Goal: Transaction & Acquisition: Obtain resource

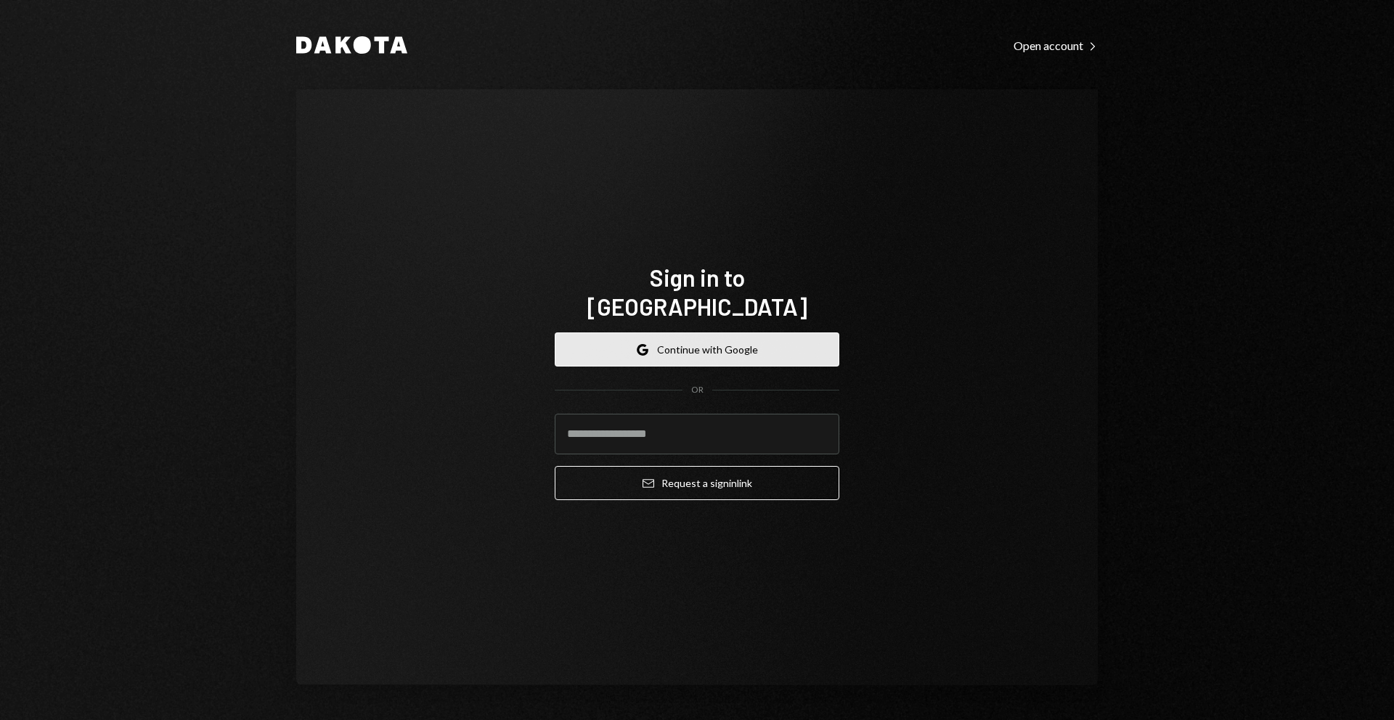
click at [774, 333] on button "Google Continue with Google" at bounding box center [697, 350] width 285 height 34
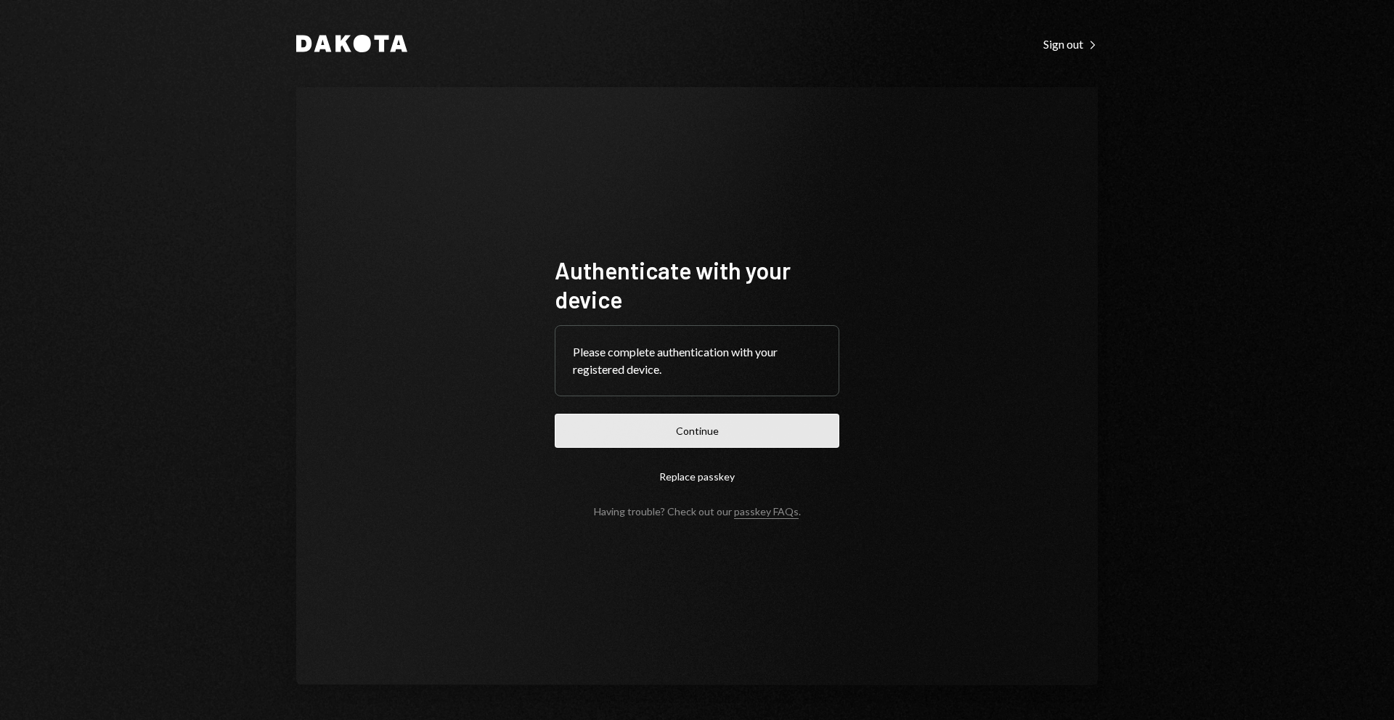
click at [757, 423] on button "Continue" at bounding box center [697, 431] width 285 height 34
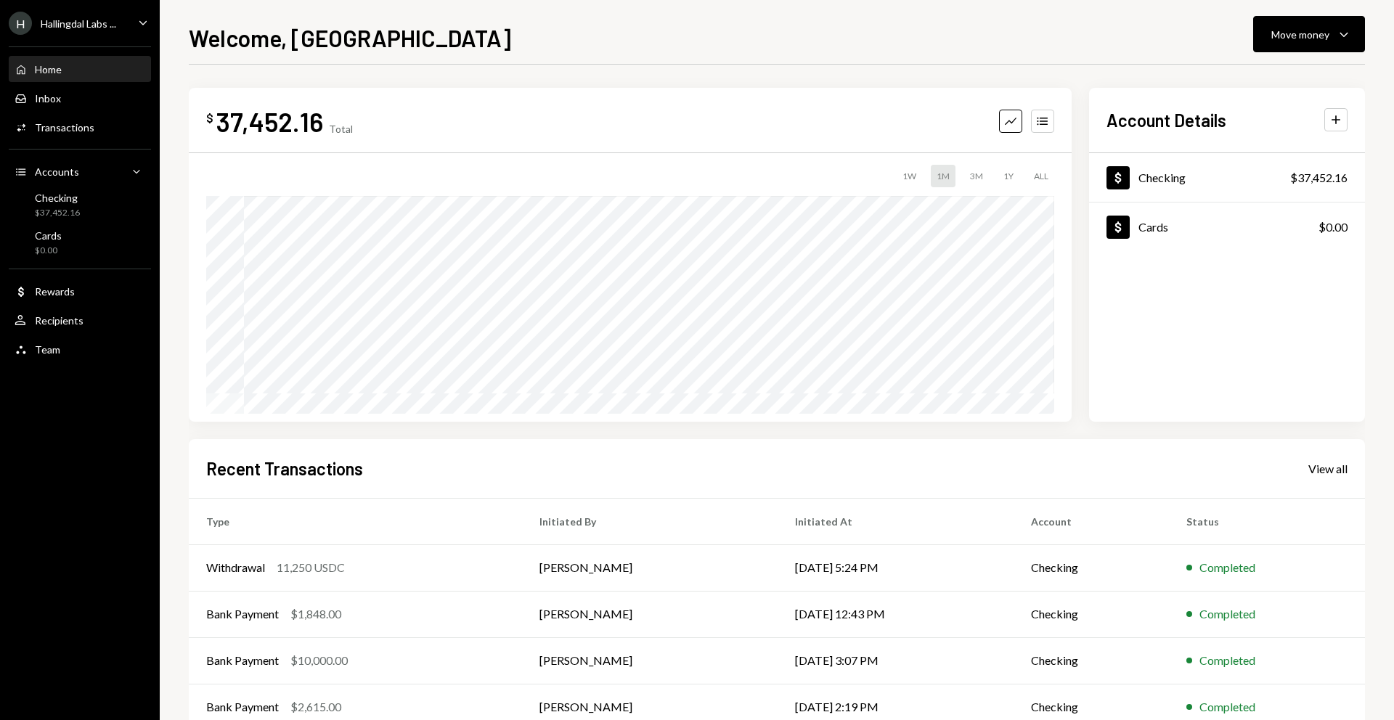
click at [144, 20] on icon "Caret Down" at bounding box center [143, 23] width 16 height 16
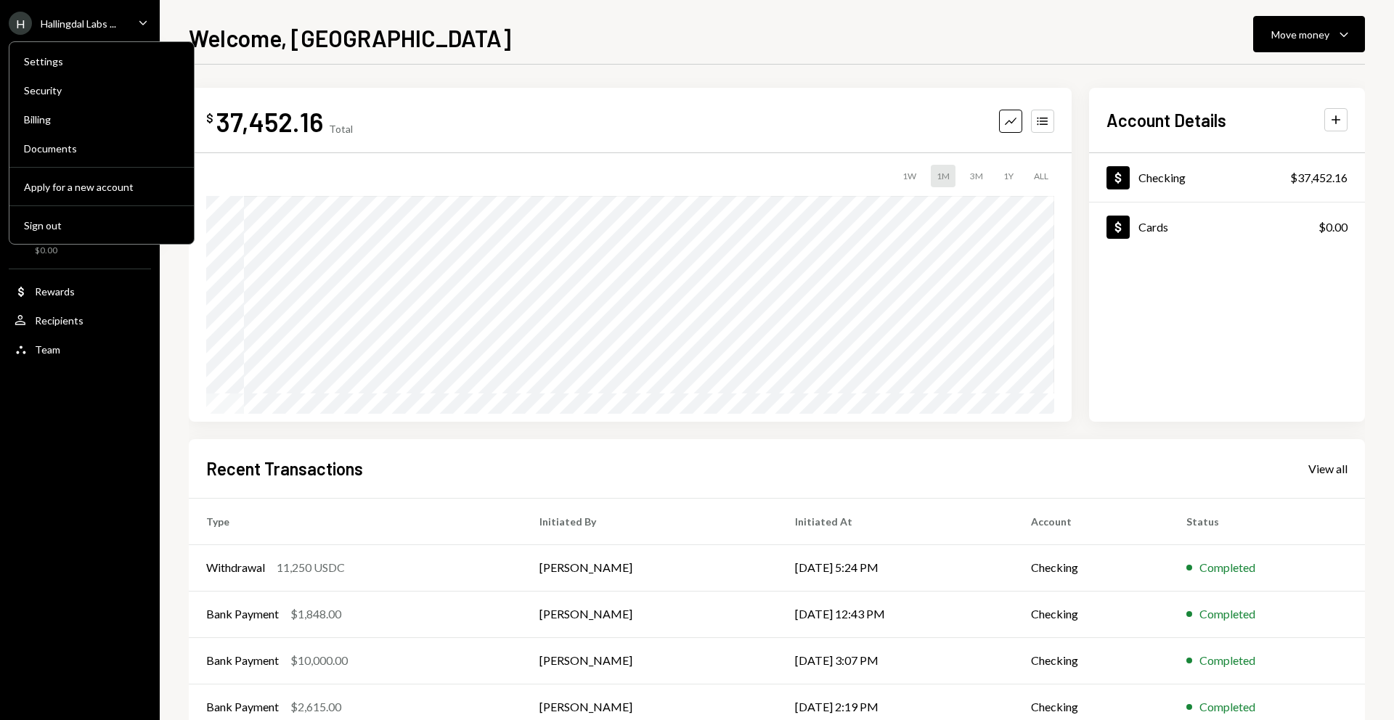
click at [97, 23] on div "Hallingdal Labs ..." at bounding box center [79, 23] width 76 height 12
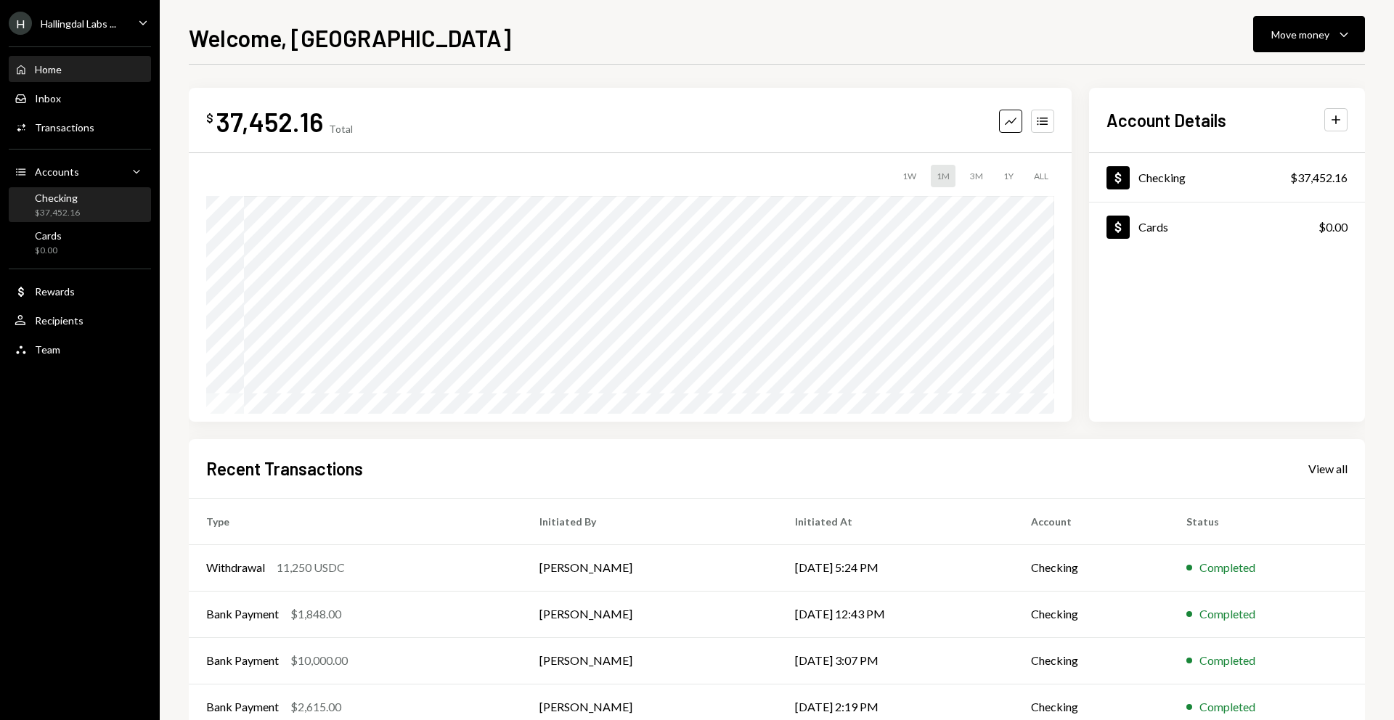
click at [86, 206] on div "Checking $37,452.16" at bounding box center [80, 206] width 131 height 28
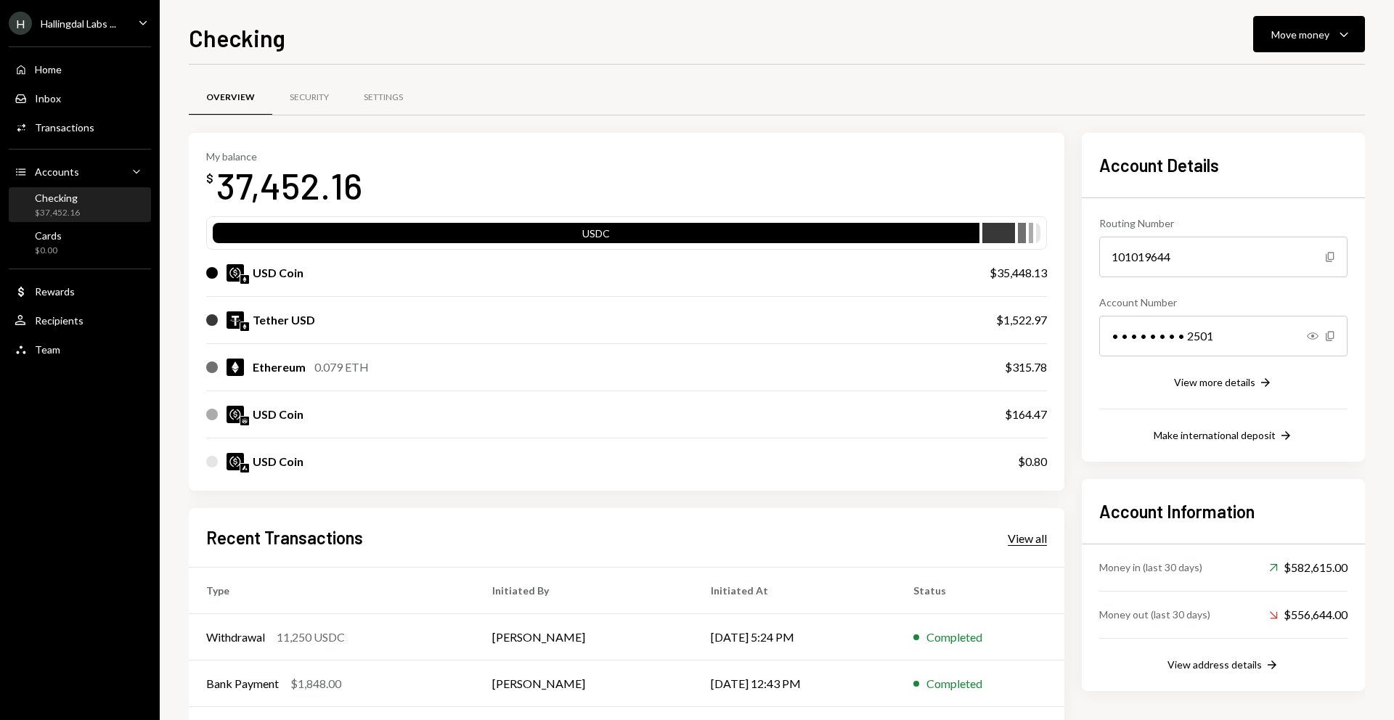
click at [1011, 533] on div "View all" at bounding box center [1027, 539] width 39 height 15
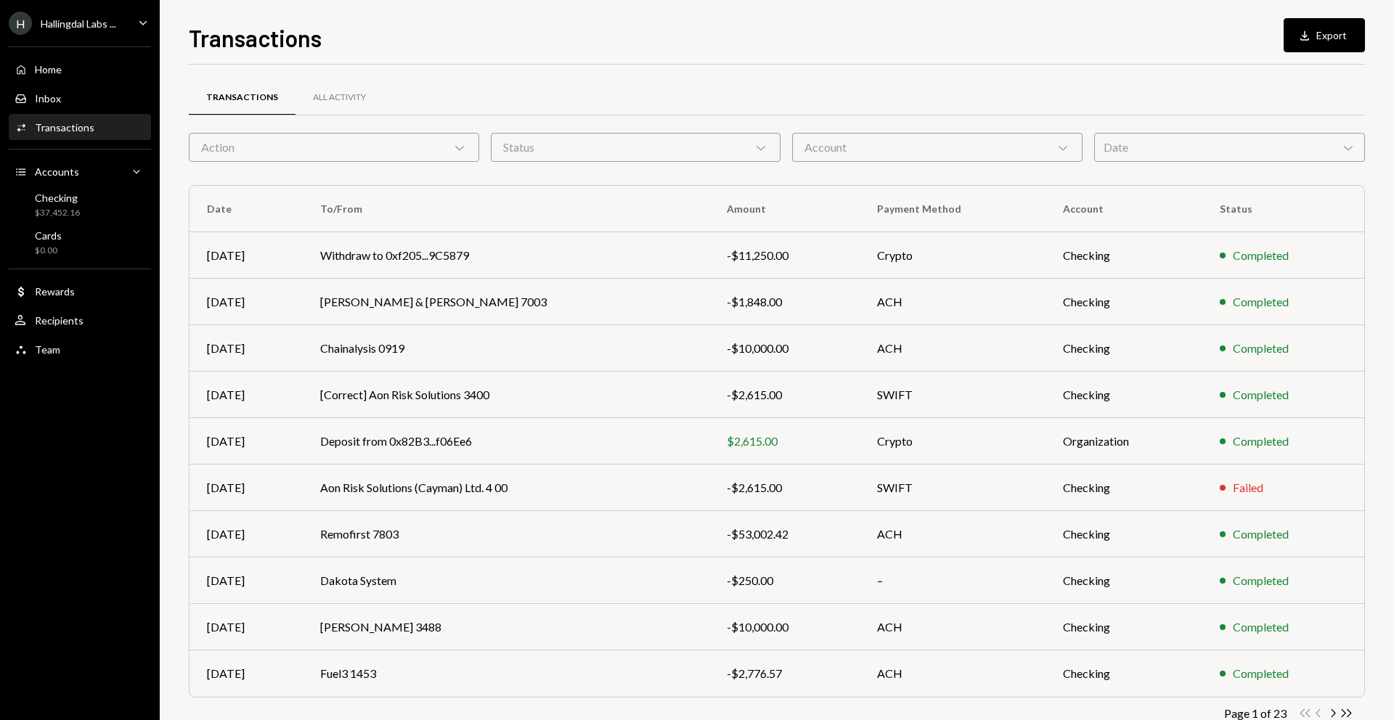
click at [139, 22] on icon "Caret Down" at bounding box center [143, 23] width 16 height 16
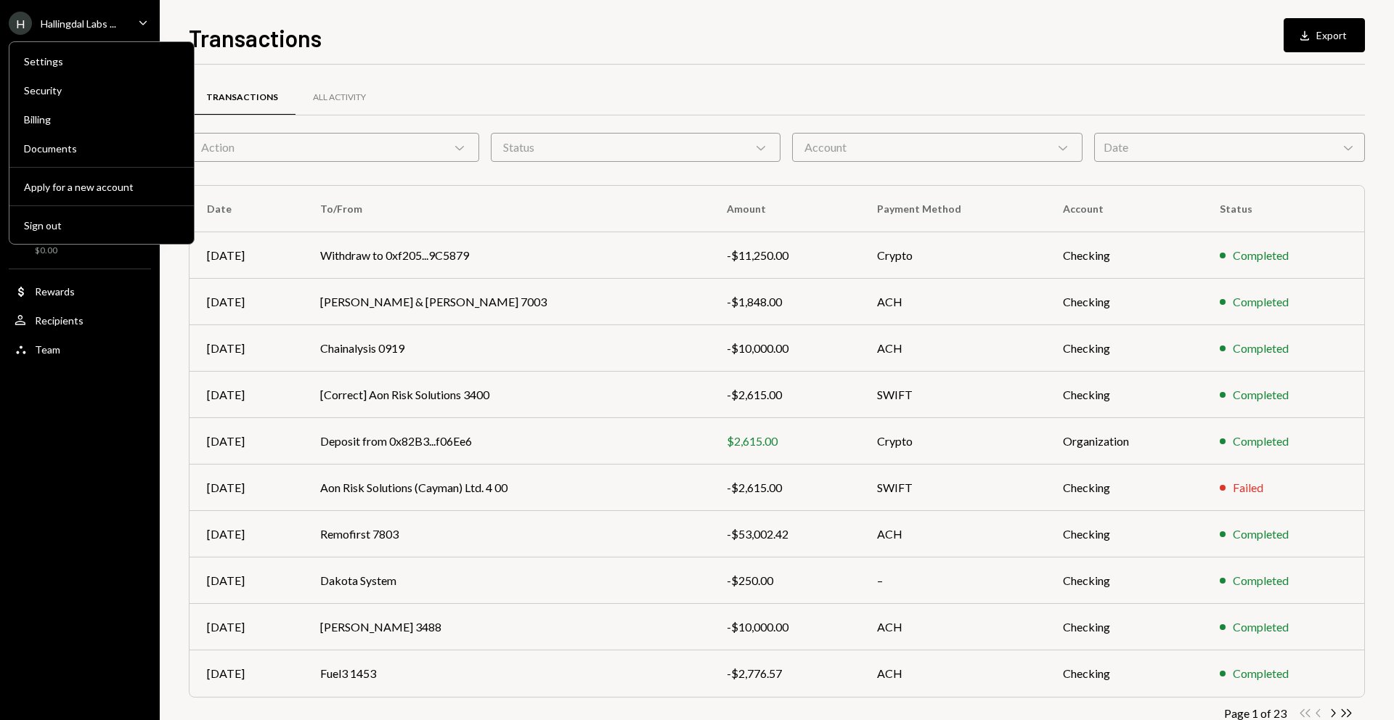
click at [139, 20] on icon "Main" at bounding box center [142, 22] width 7 height 4
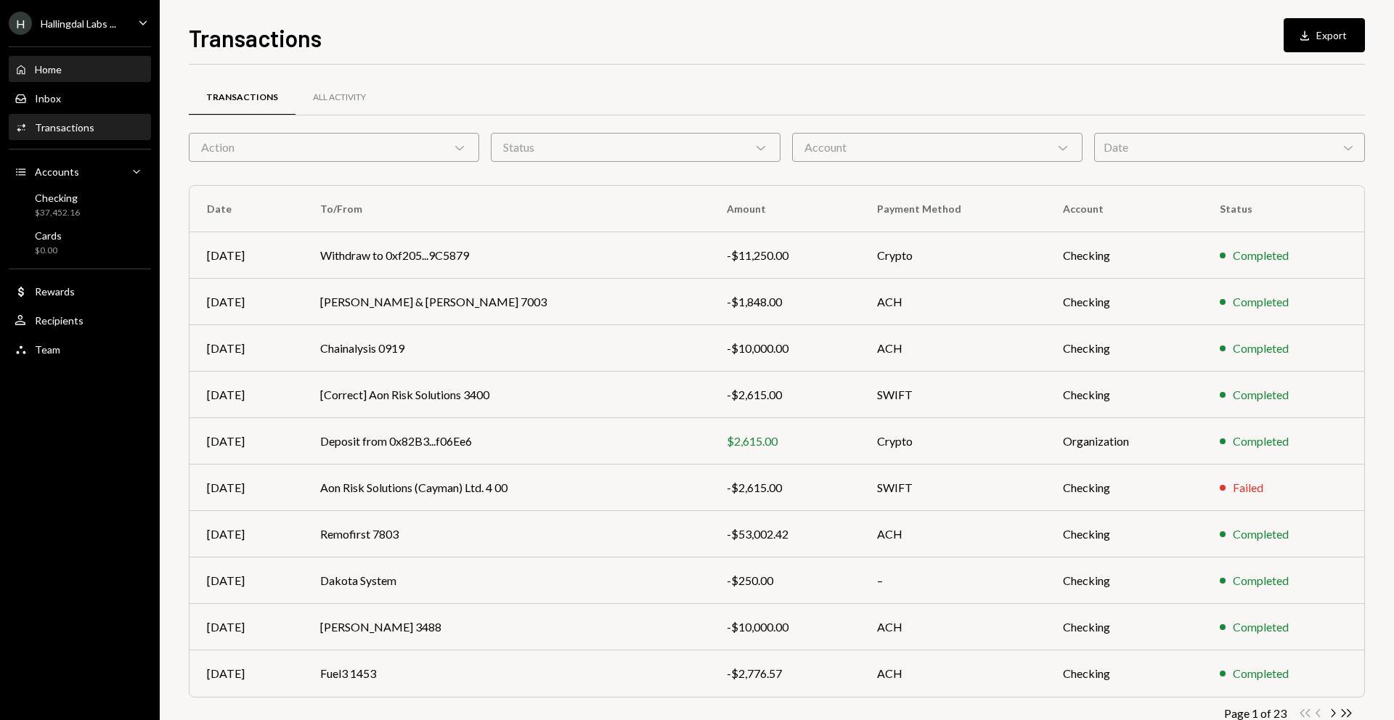
click at [54, 72] on div "Home" at bounding box center [48, 69] width 27 height 12
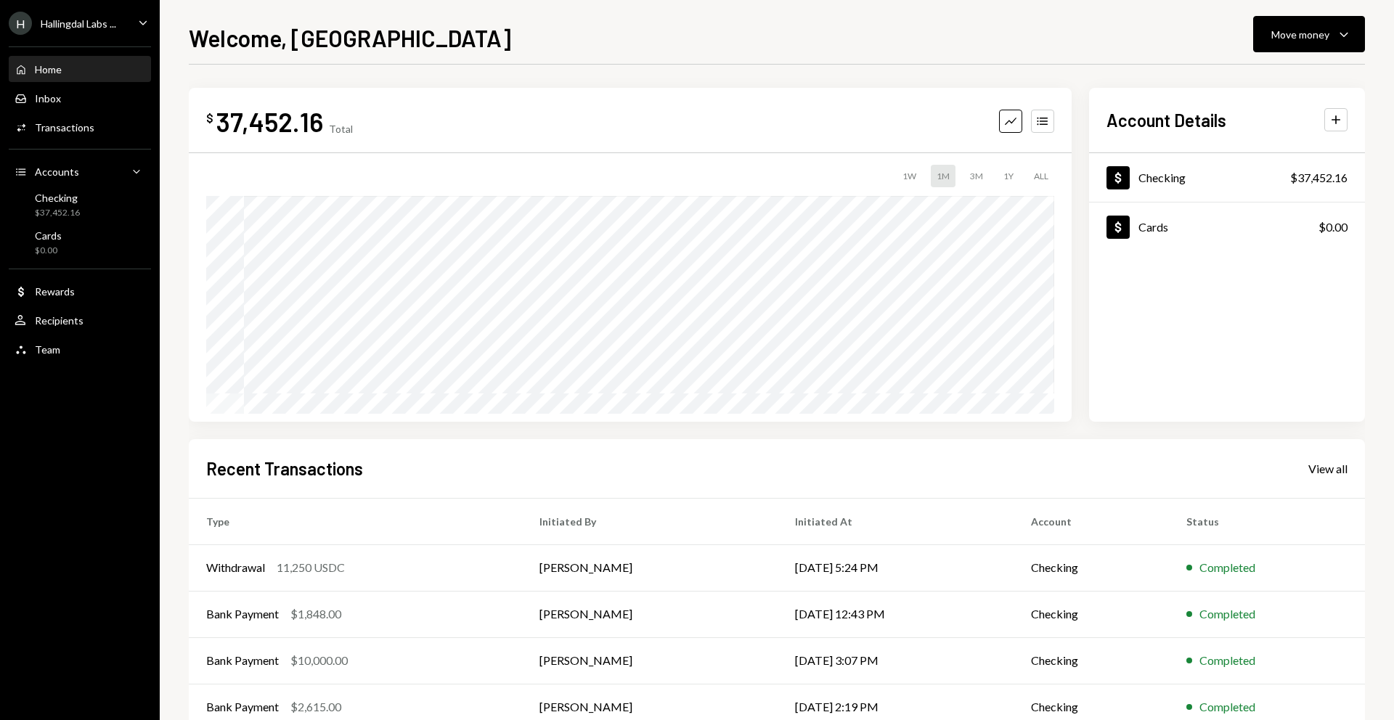
click at [1205, 309] on div "Dollar Checking $37,452.16 Dollar Cards $0.00" at bounding box center [1227, 287] width 276 height 269
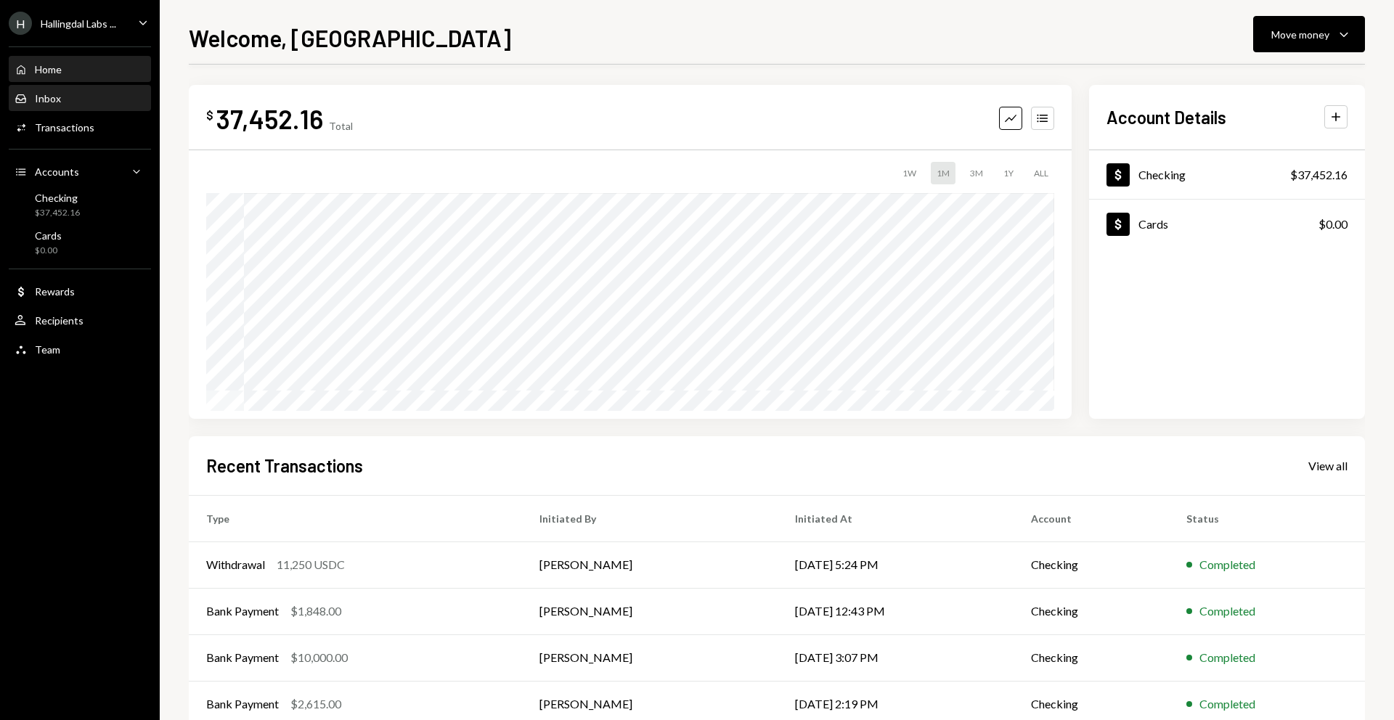
click at [76, 88] on div "Inbox Inbox" at bounding box center [80, 98] width 131 height 25
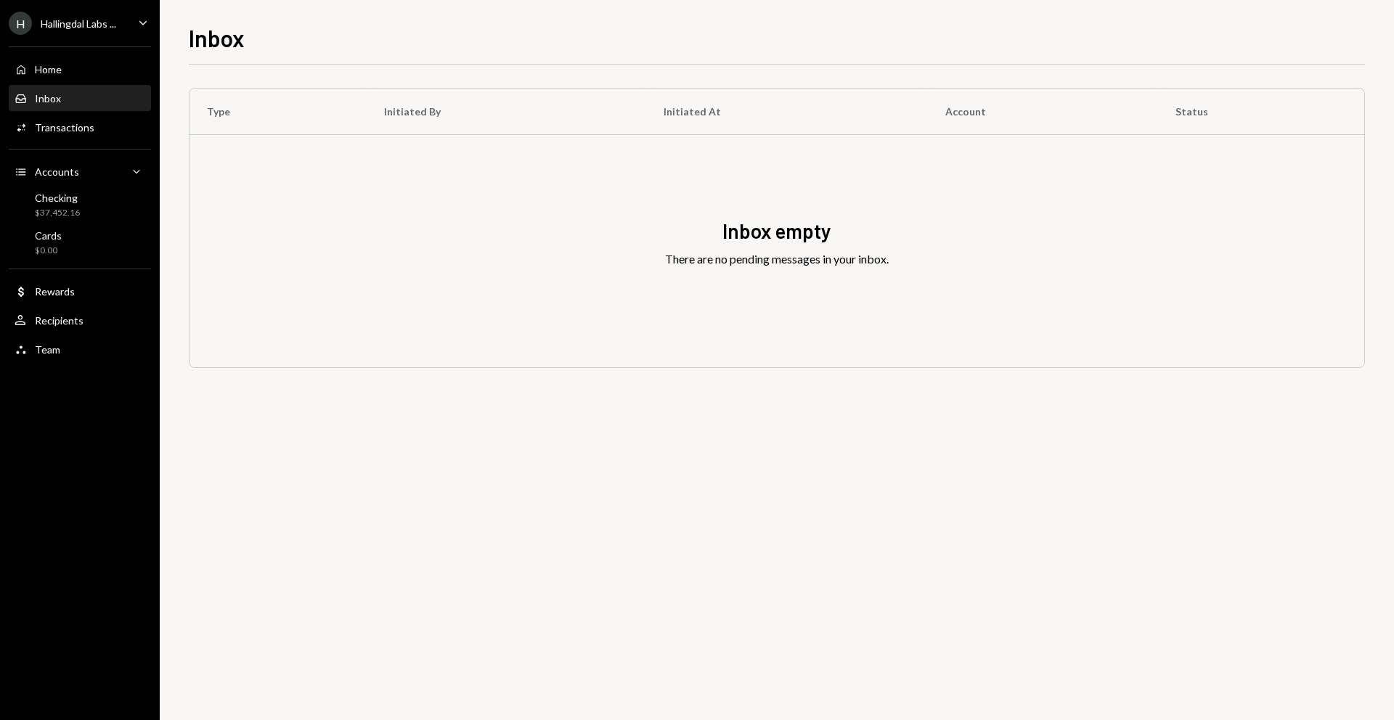
click at [105, 16] on div "H Hallingdal Labs ..." at bounding box center [62, 23] width 107 height 23
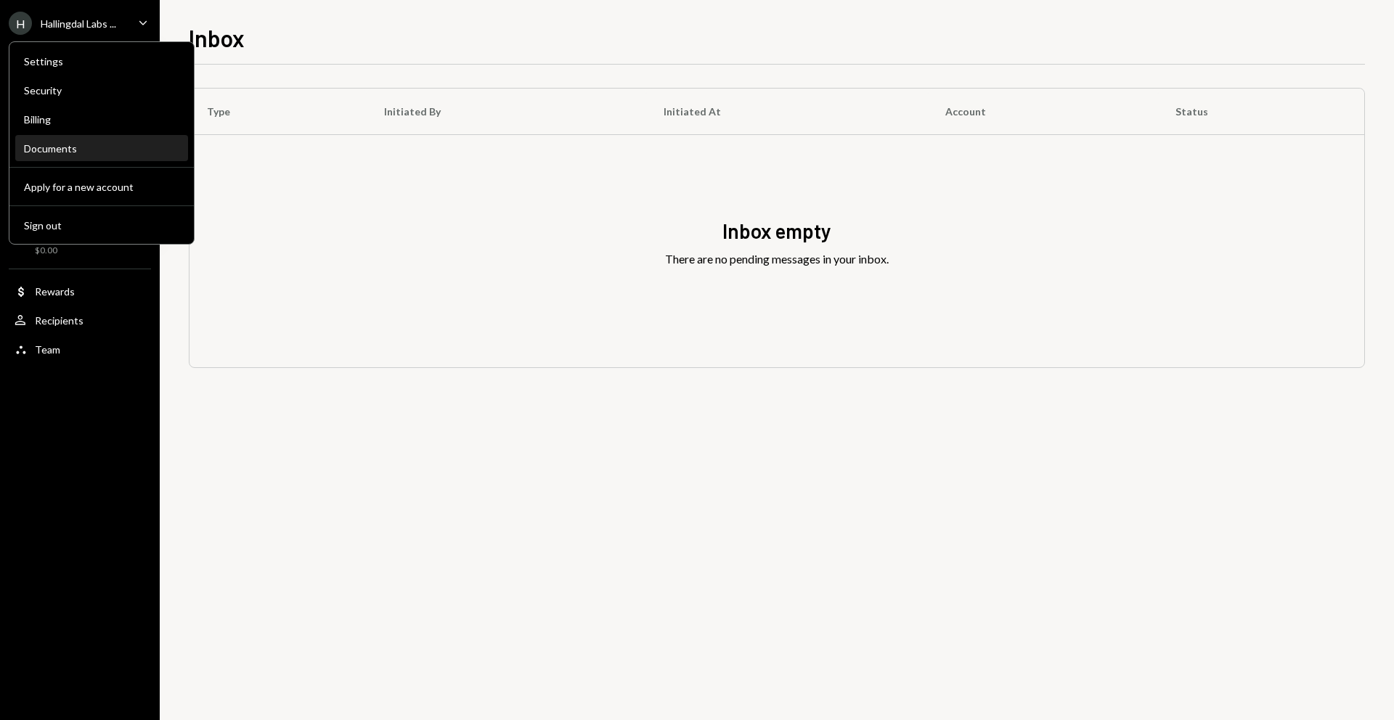
click at [107, 151] on div "Documents" at bounding box center [101, 148] width 155 height 12
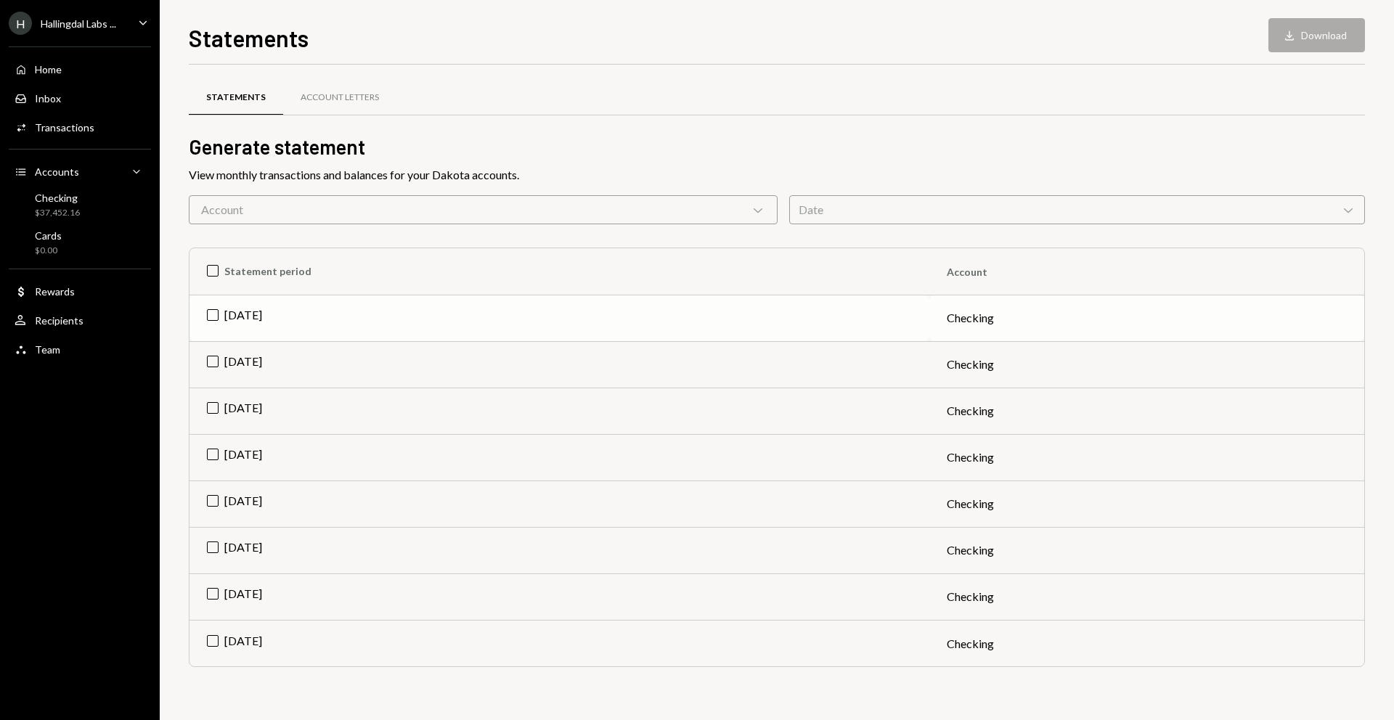
click at [407, 320] on td "[DATE]" at bounding box center [560, 318] width 740 height 46
click at [216, 319] on td "Check [DATE]" at bounding box center [560, 318] width 740 height 46
click at [453, 325] on td "[DATE]" at bounding box center [560, 318] width 740 height 46
click at [1298, 33] on div "Download" at bounding box center [1291, 35] width 19 height 15
